Goal: Task Accomplishment & Management: Complete application form

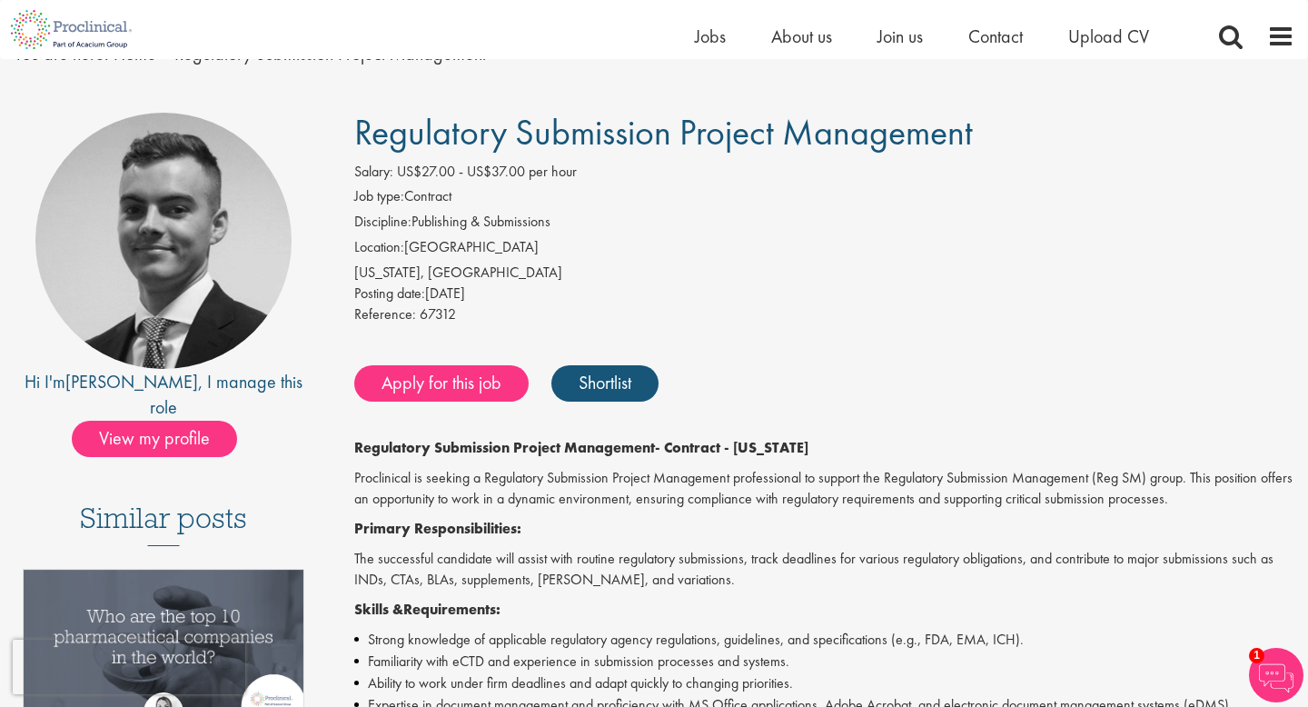
scroll to position [81, 0]
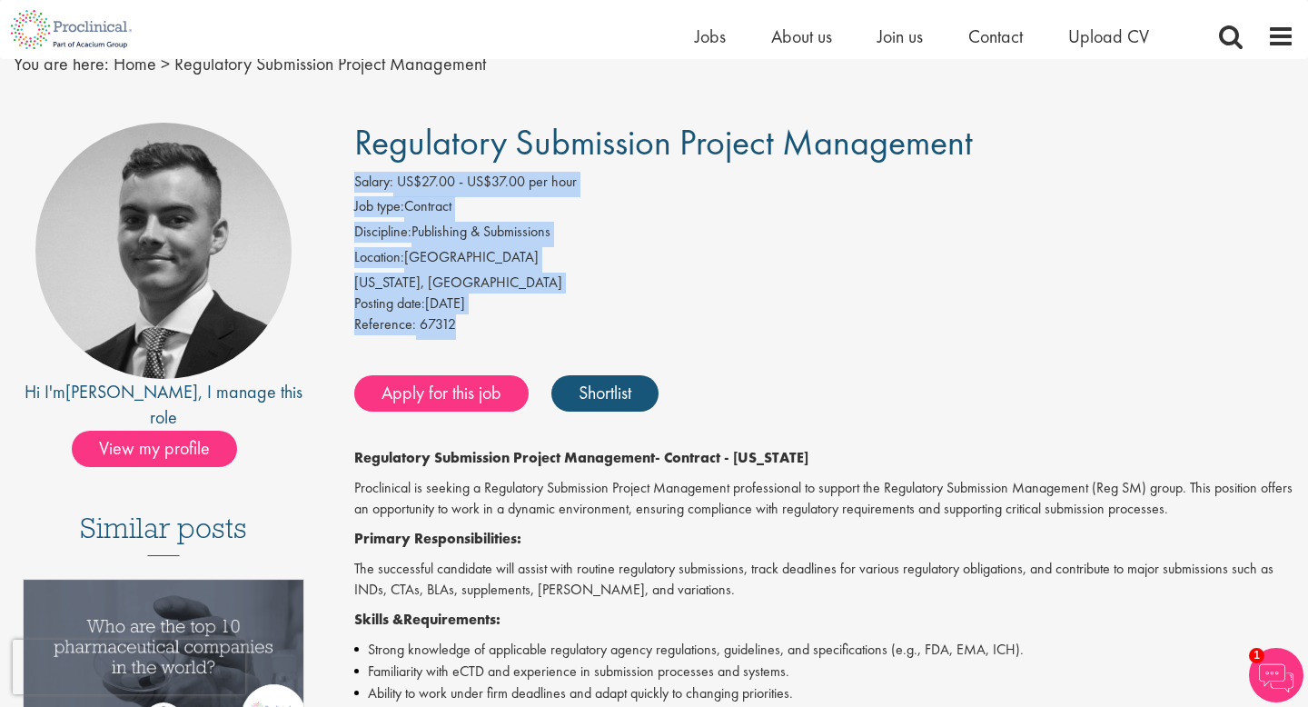
drag, startPoint x: 352, startPoint y: 178, endPoint x: 480, endPoint y: 330, distance: 198.6
click at [480, 330] on div "Salary: US$27.00 - US$37.00 per hour Job type: Contract Discipline: Publishing …" at bounding box center [825, 256] width 968 height 168
click at [916, 303] on div "Posting date: [DATE]" at bounding box center [824, 303] width 940 height 21
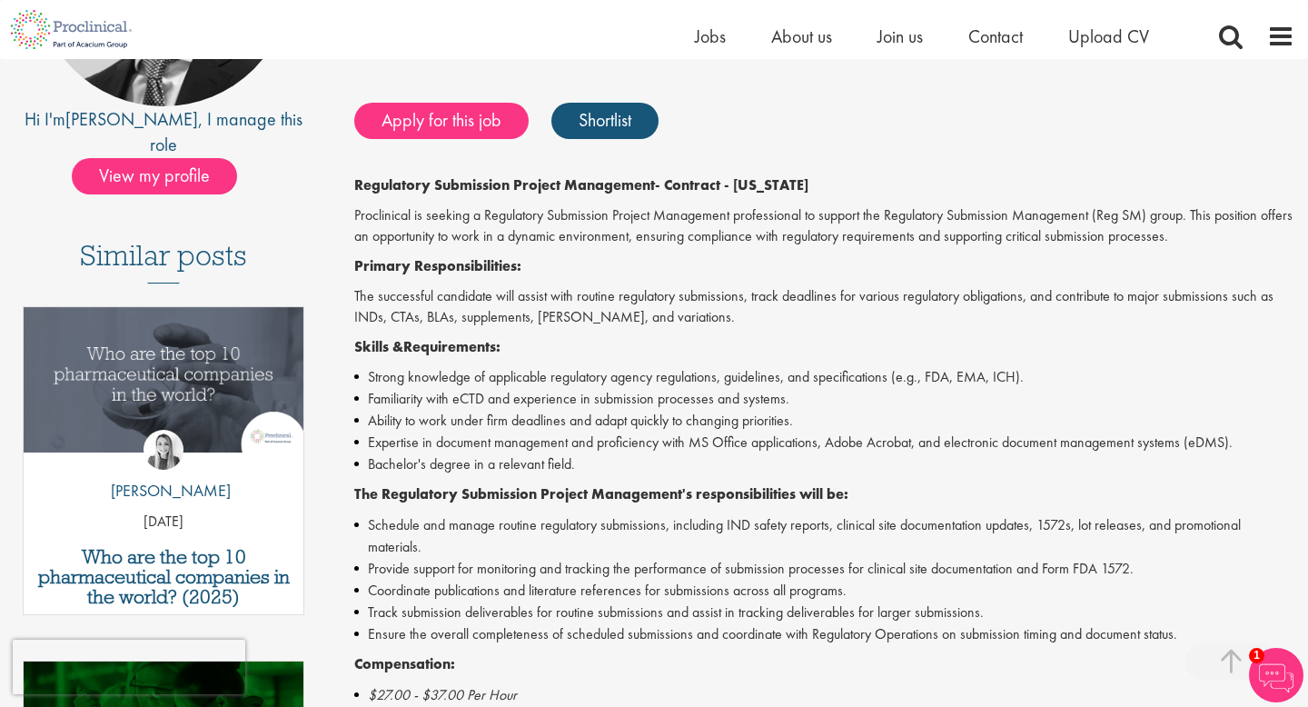
scroll to position [360, 0]
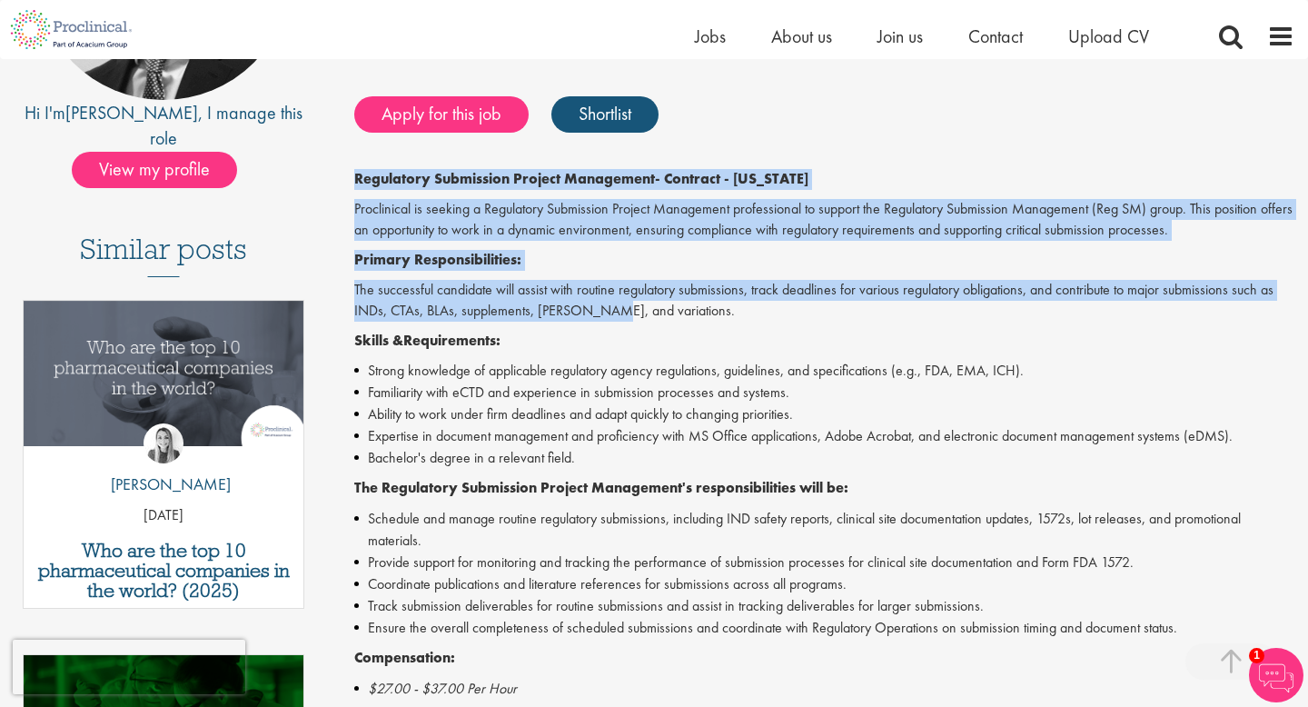
drag, startPoint x: 350, startPoint y: 179, endPoint x: 687, endPoint y: 366, distance: 385.6
click at [683, 363] on div "Regulatory Submission Project Management Salary: US$27.00 - US$37.00 per hour J…" at bounding box center [817, 497] width 981 height 1307
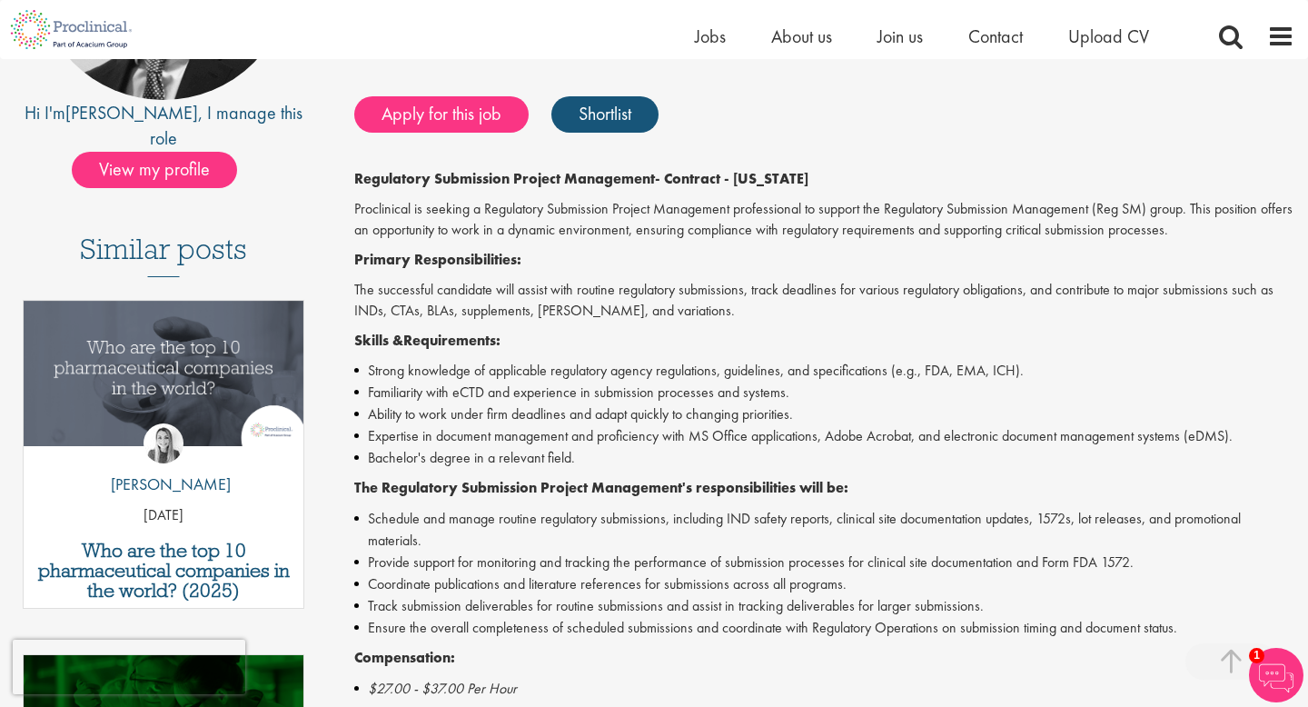
click at [687, 366] on li "Strong knowledge of applicable regulatory agency regulations, guidelines, and s…" at bounding box center [824, 371] width 940 height 22
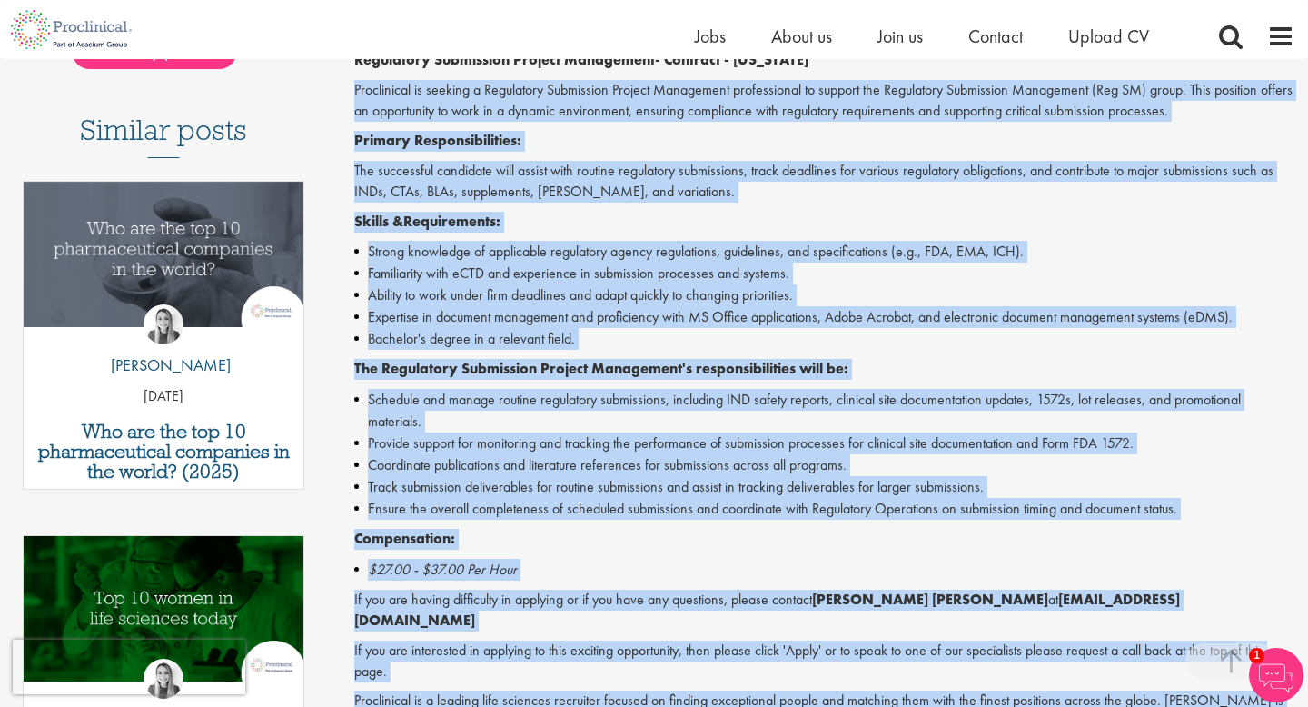
scroll to position [515, 0]
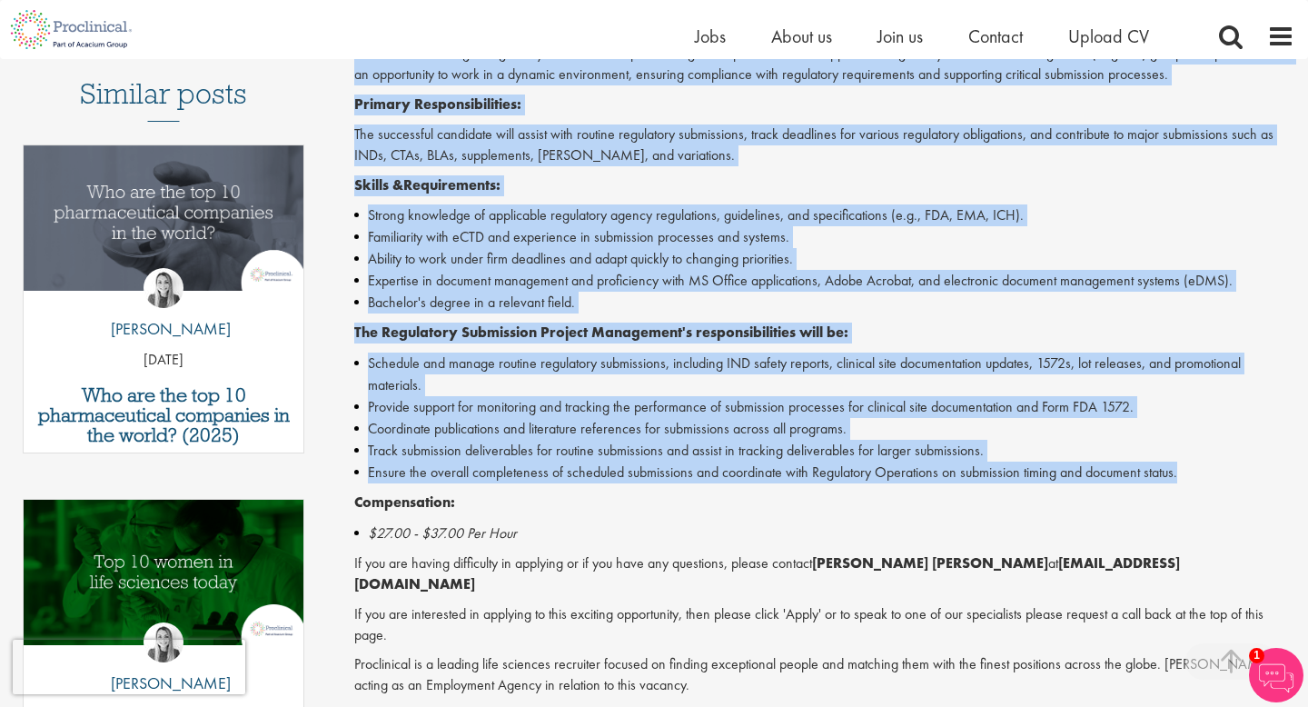
drag, startPoint x: 348, startPoint y: 178, endPoint x: 1218, endPoint y: 481, distance: 921.5
click at [1218, 481] on div "Regulatory Submission Project Management Salary: US$27.00 - US$37.00 per hour J…" at bounding box center [817, 341] width 981 height 1307
click at [631, 378] on li "Schedule and manage routine regulatory submissions, including IND safety report…" at bounding box center [824, 375] width 940 height 44
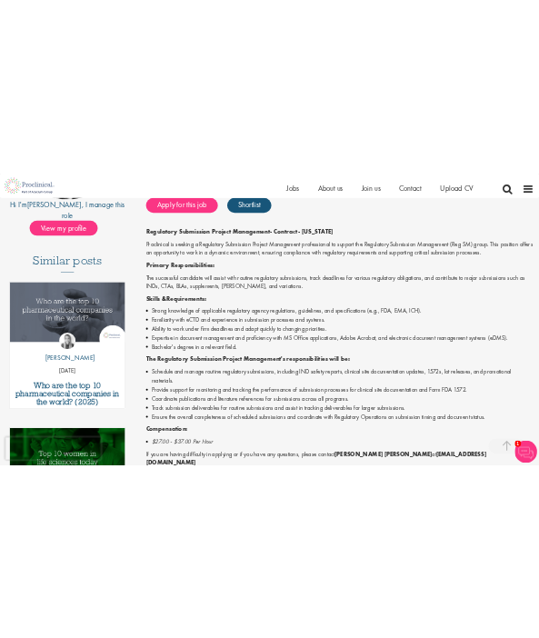
scroll to position [388, 0]
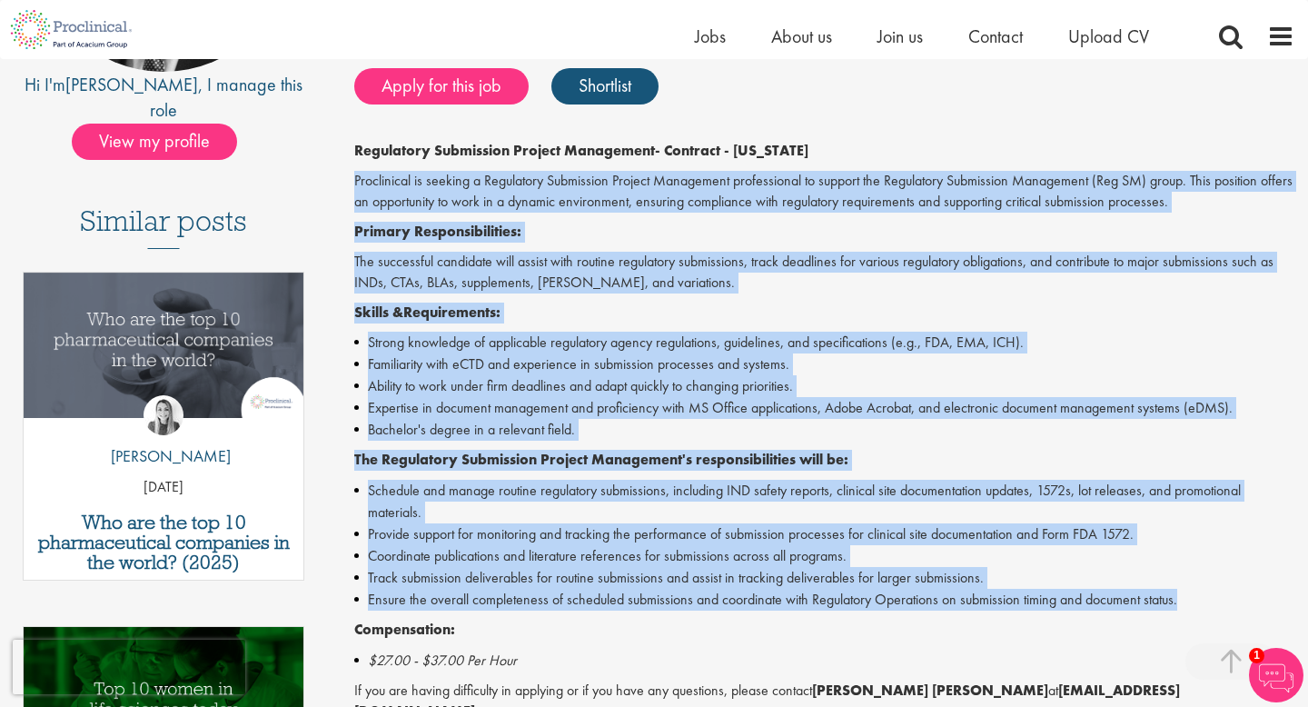
drag, startPoint x: 346, startPoint y: 174, endPoint x: 1191, endPoint y: 610, distance: 950.9
click at [1191, 610] on div "Regulatory Submission Project Management Salary: US$27.00 - US$37.00 per hour J…" at bounding box center [817, 469] width 981 height 1307
copy div "Proclinical is seeking a Regulatory Submission Project Management professional …"
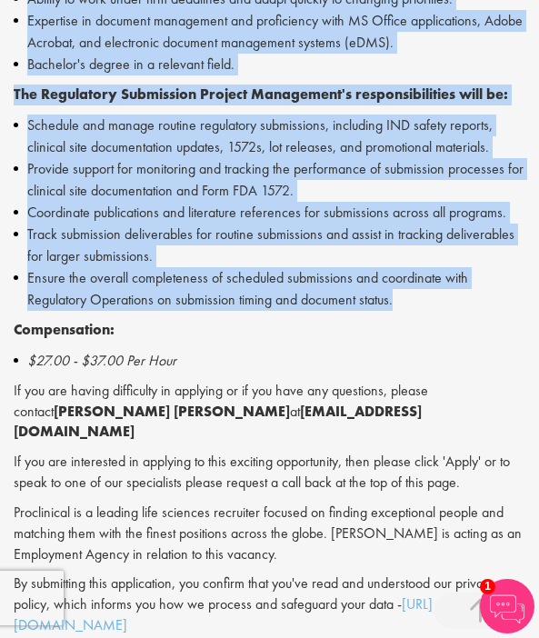
scroll to position [985, 0]
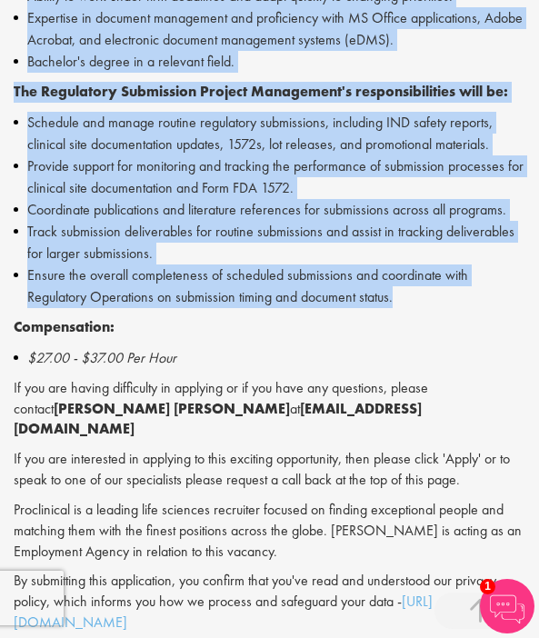
click at [316, 303] on li "Ensure the overall completeness of scheduled submissions and coordinate with Re…" at bounding box center [270, 286] width 512 height 44
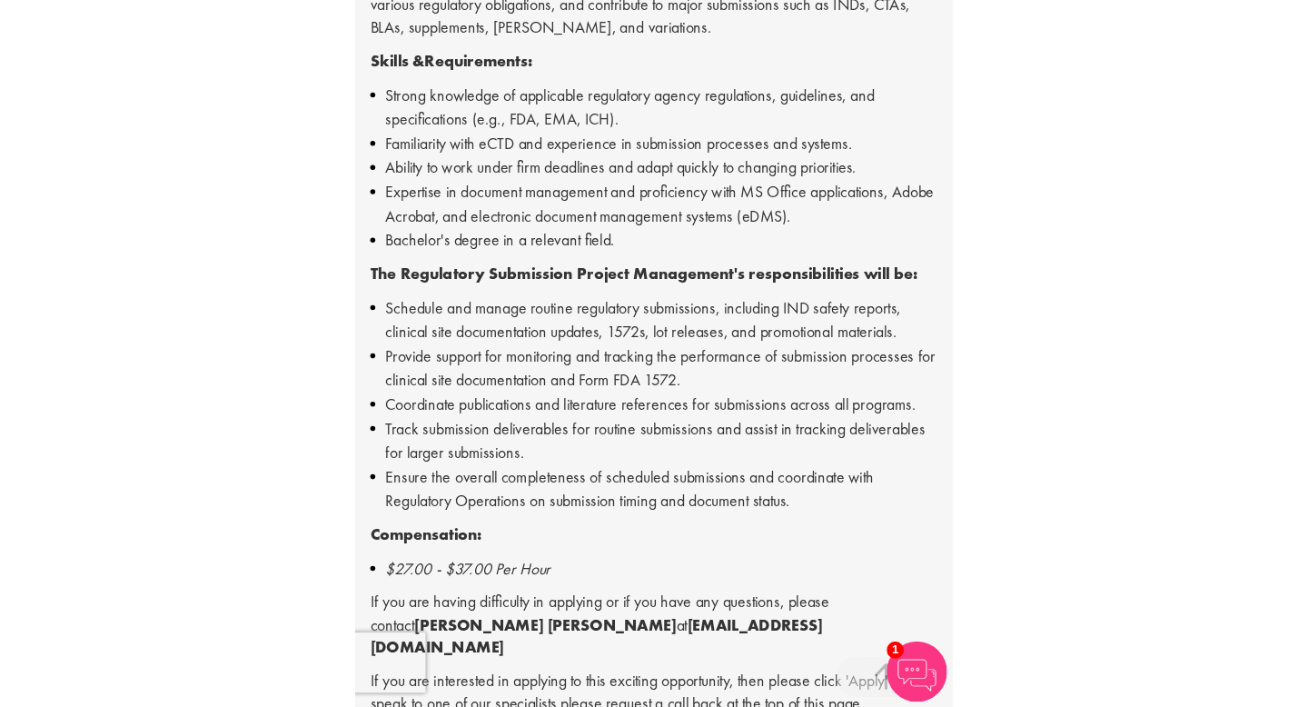
scroll to position [827, 0]
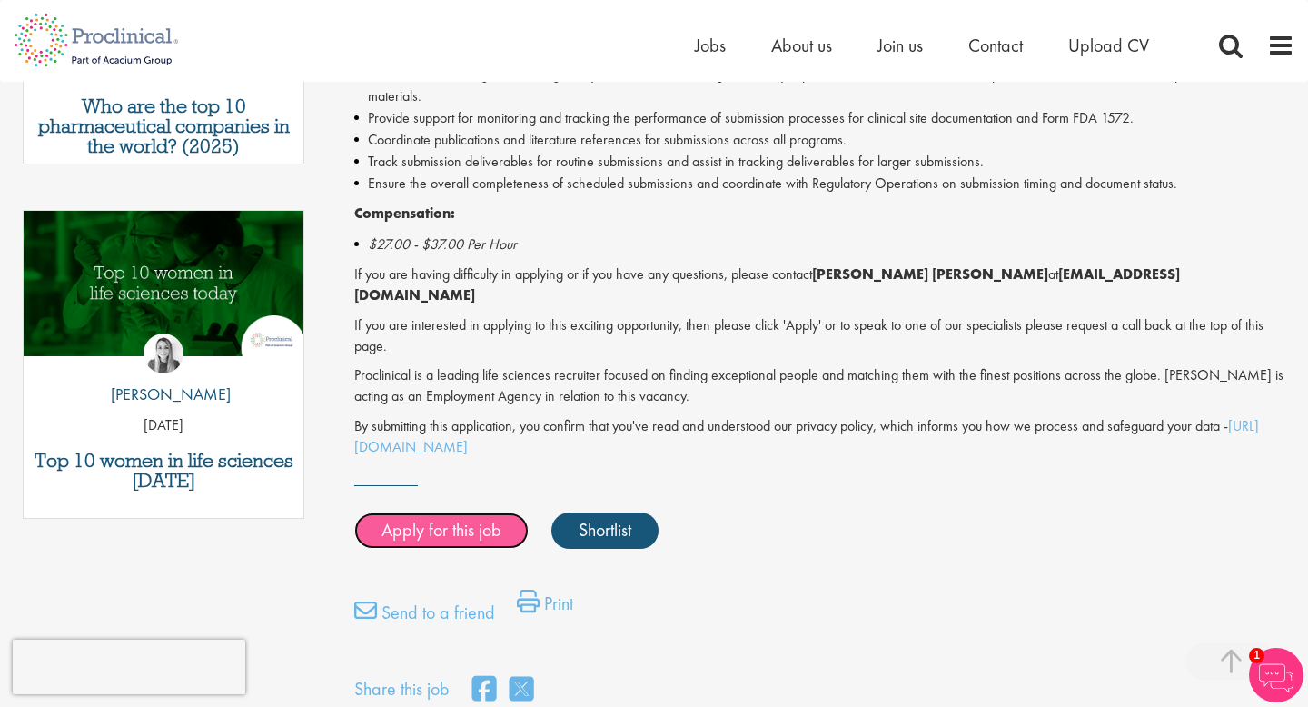
click at [486, 512] on link "Apply for this job" at bounding box center [441, 530] width 174 height 36
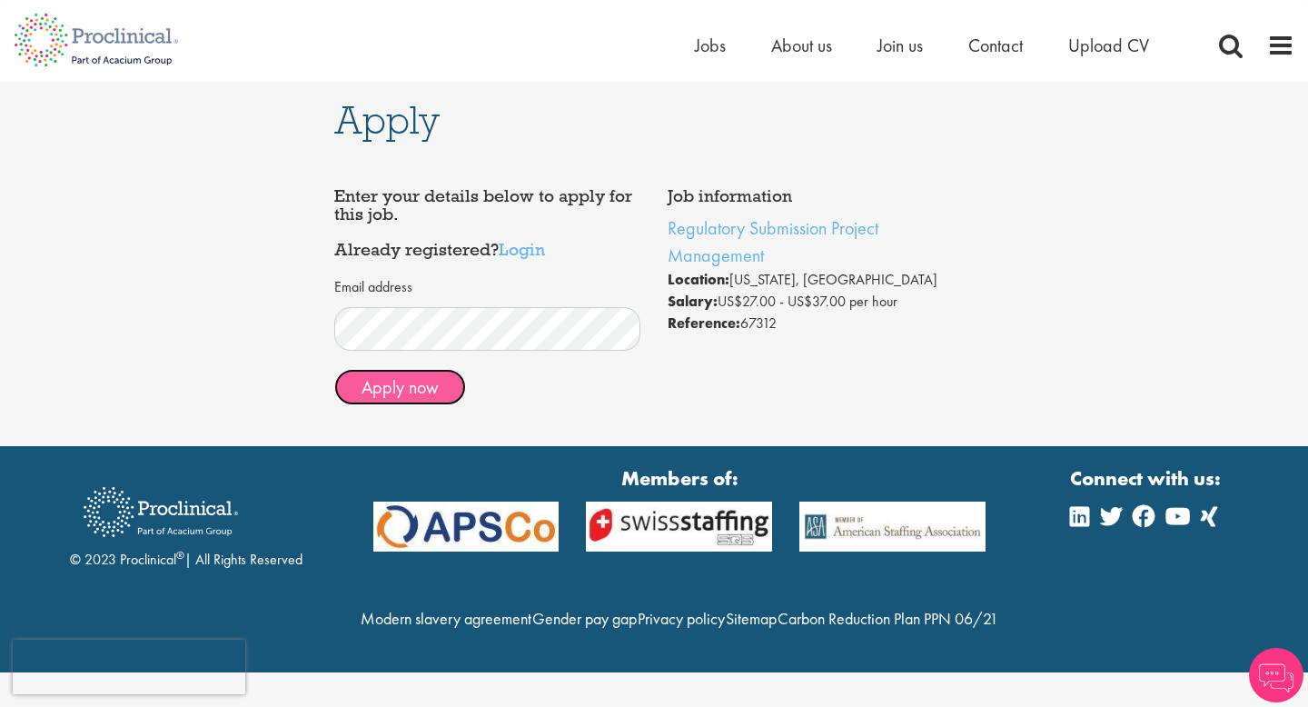
click at [395, 392] on button "Apply now" at bounding box center [400, 387] width 132 height 36
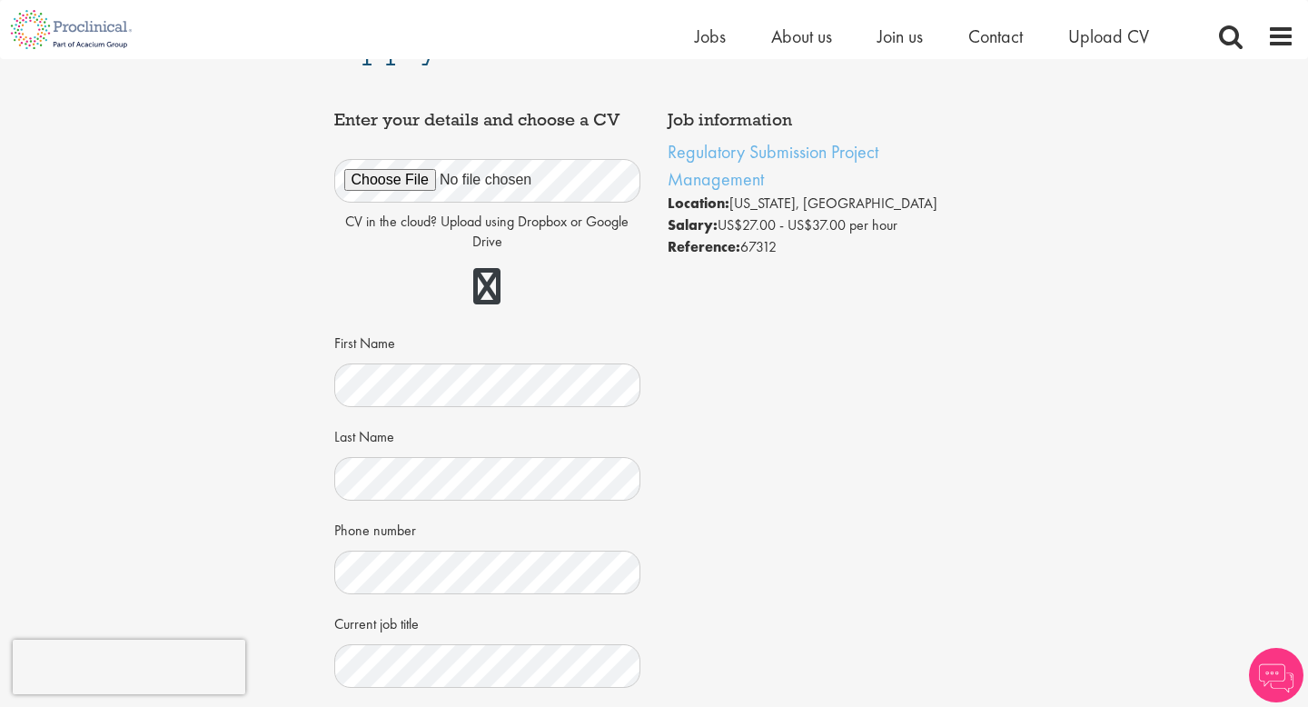
scroll to position [59, 0]
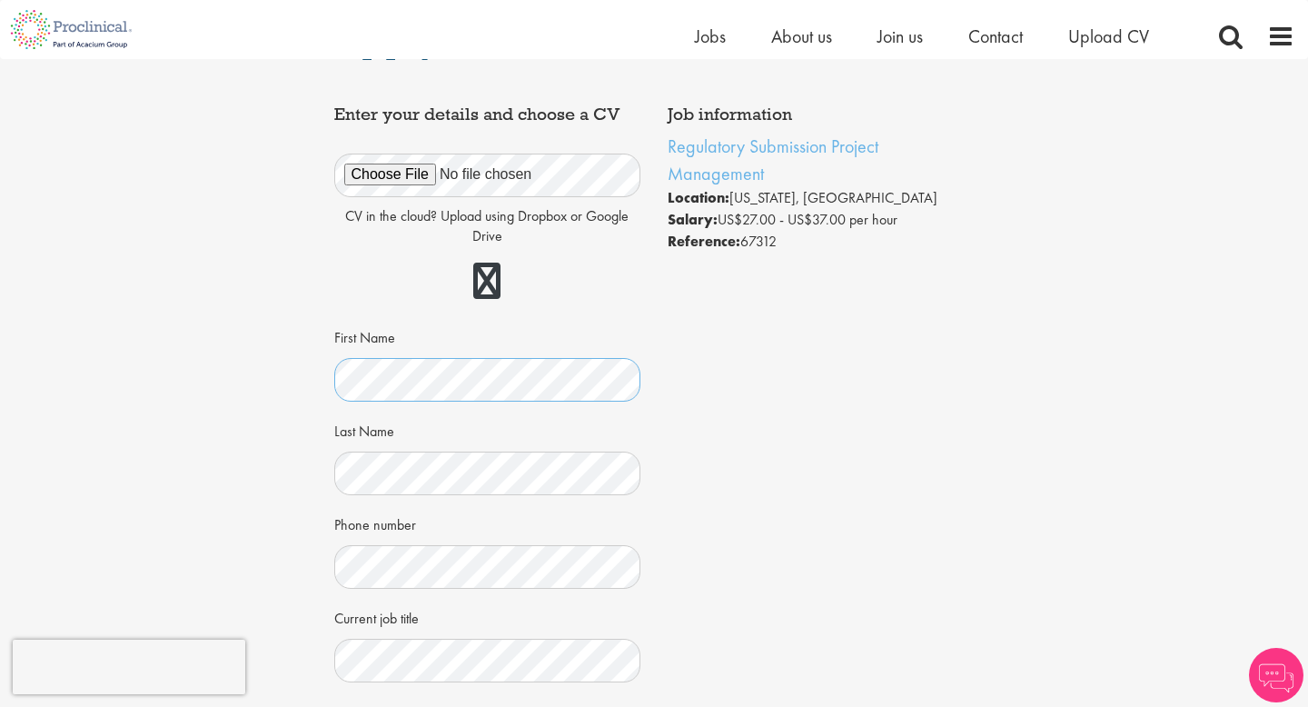
click at [446, 404] on div "CV in the cloud? Upload using Dropbox or Google Drive First Name Last Name Phon…" at bounding box center [488, 457] width 280 height 649
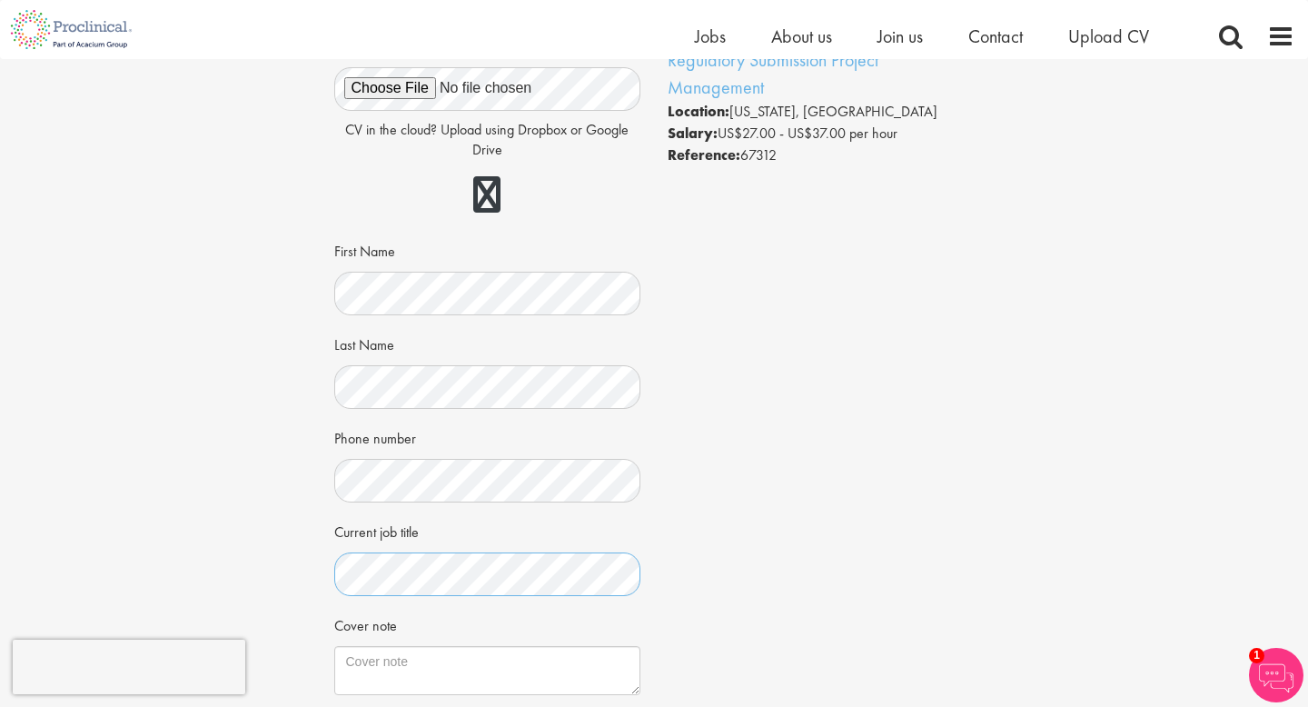
scroll to position [0, 8]
click at [734, 575] on div "Job information Regulatory Submission Project Management Location: New York, US…" at bounding box center [655, 451] width 668 height 882
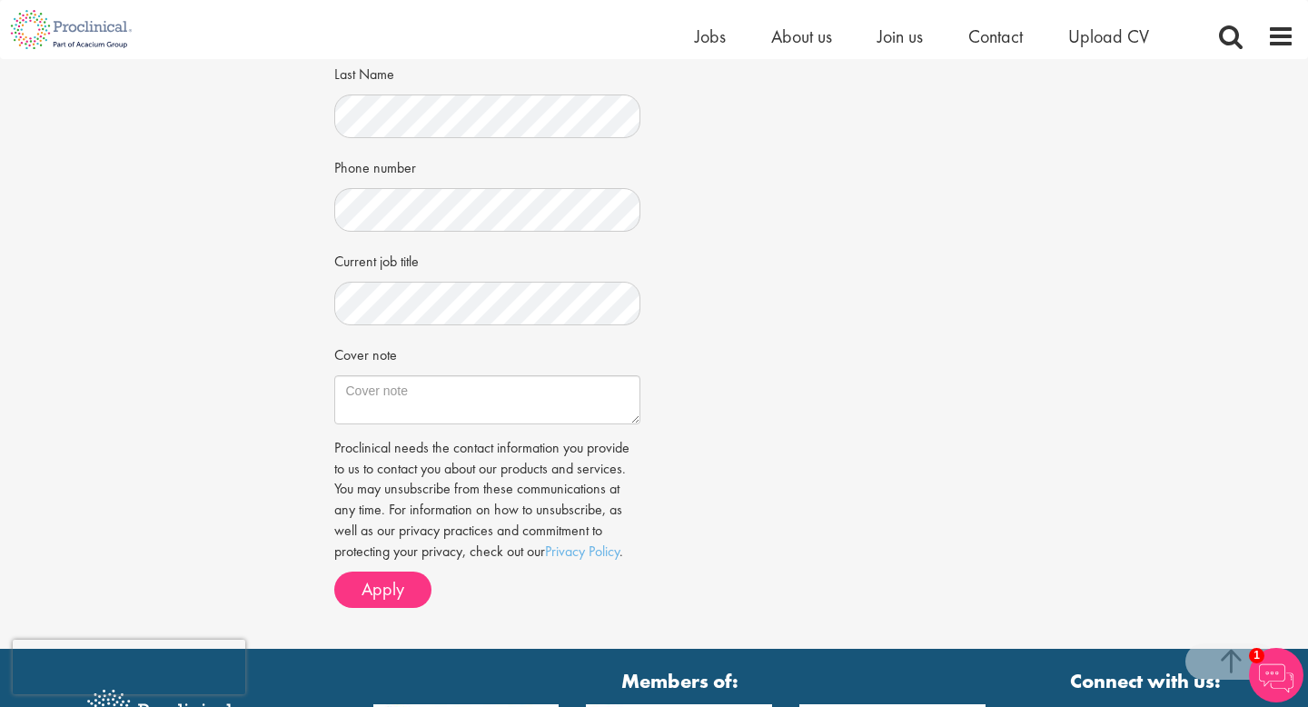
scroll to position [429, 0]
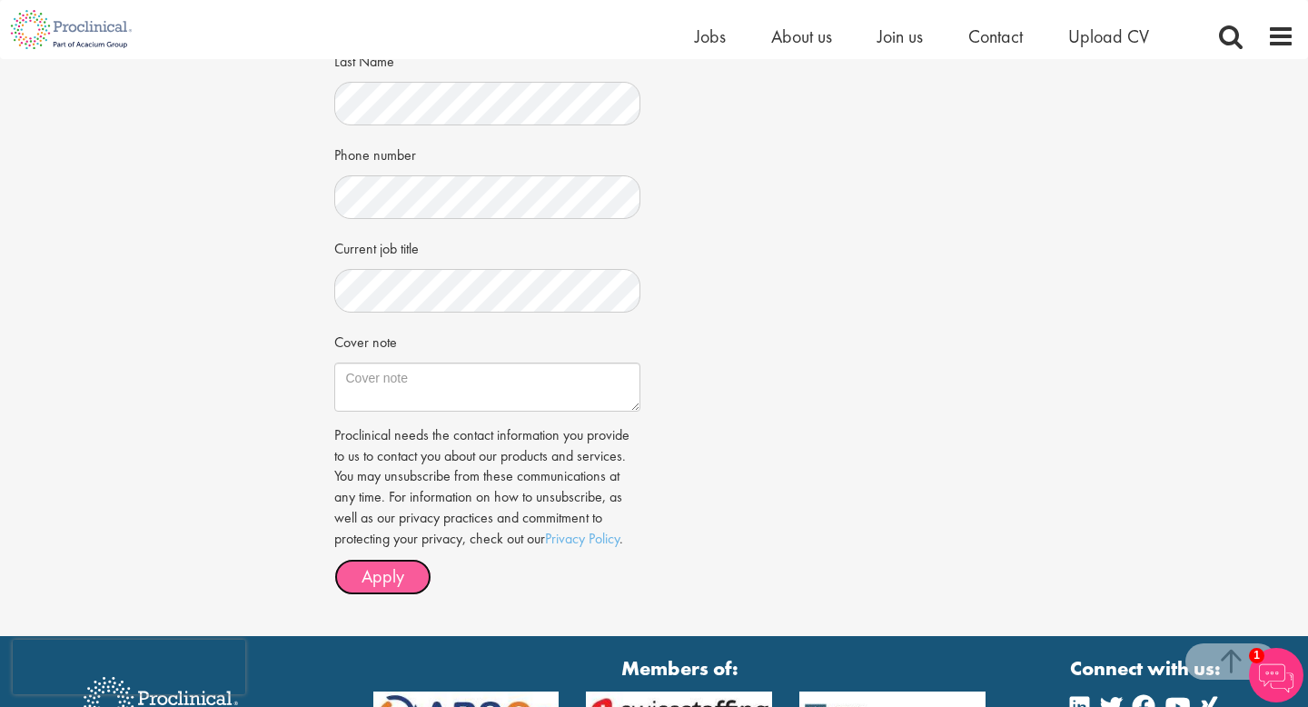
click at [390, 576] on span "Apply" at bounding box center [383, 576] width 43 height 24
